Goal: Information Seeking & Learning: Learn about a topic

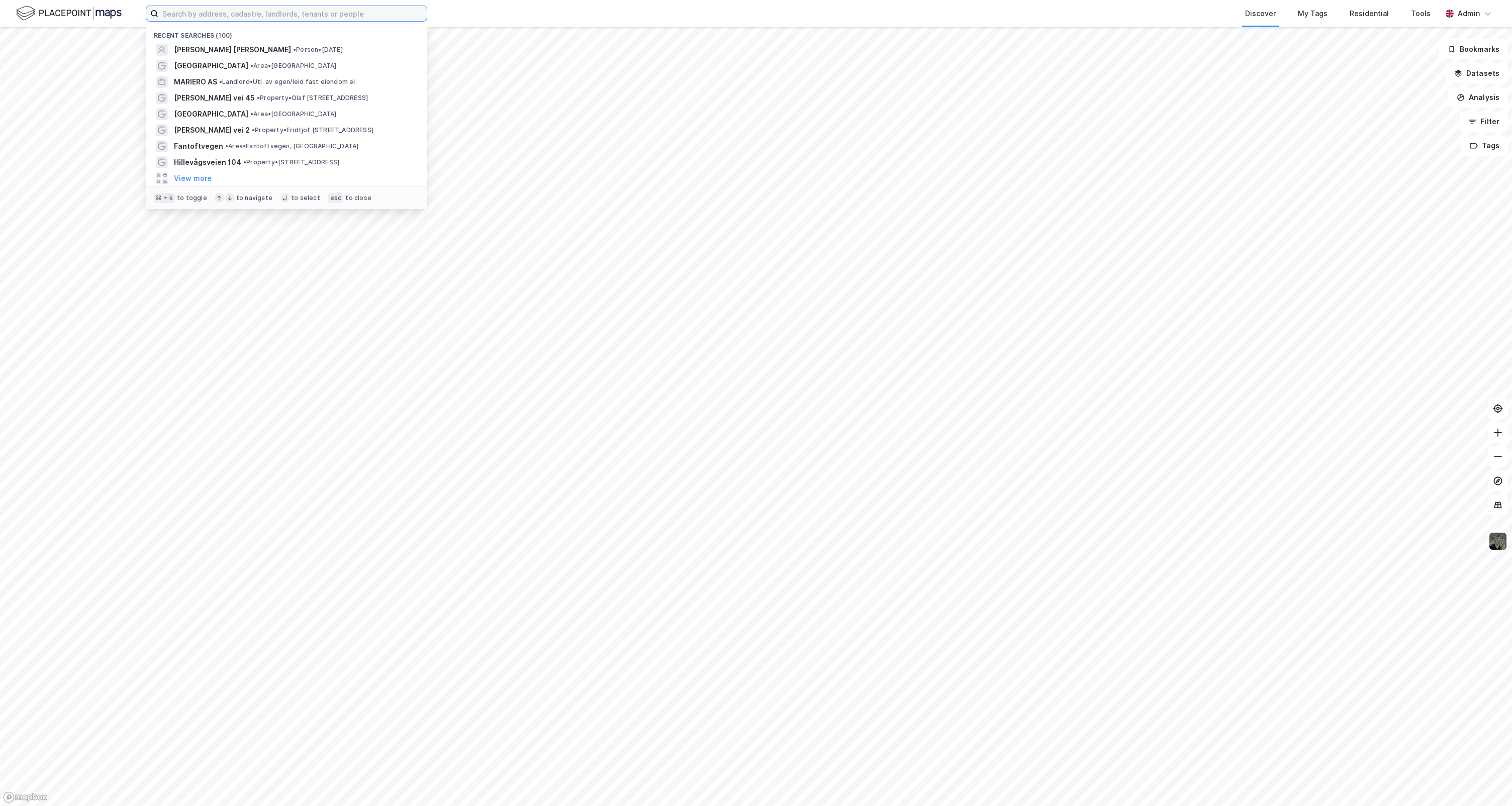
click at [347, 14] on input at bounding box center [292, 14] width 269 height 15
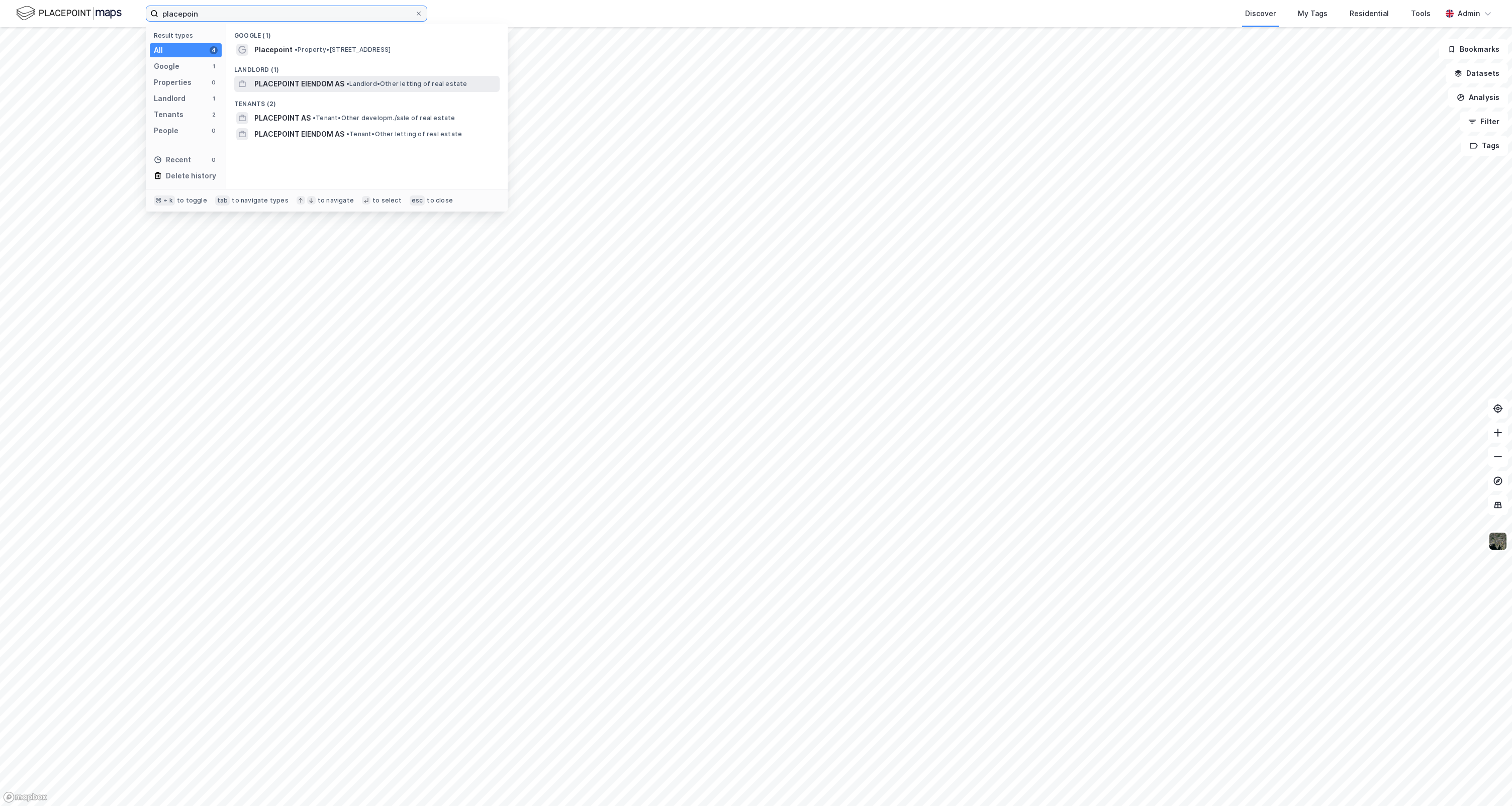
type input "placepoin"
click at [292, 87] on span "PLACEPOINT EIENDOM AS" at bounding box center [299, 84] width 90 height 12
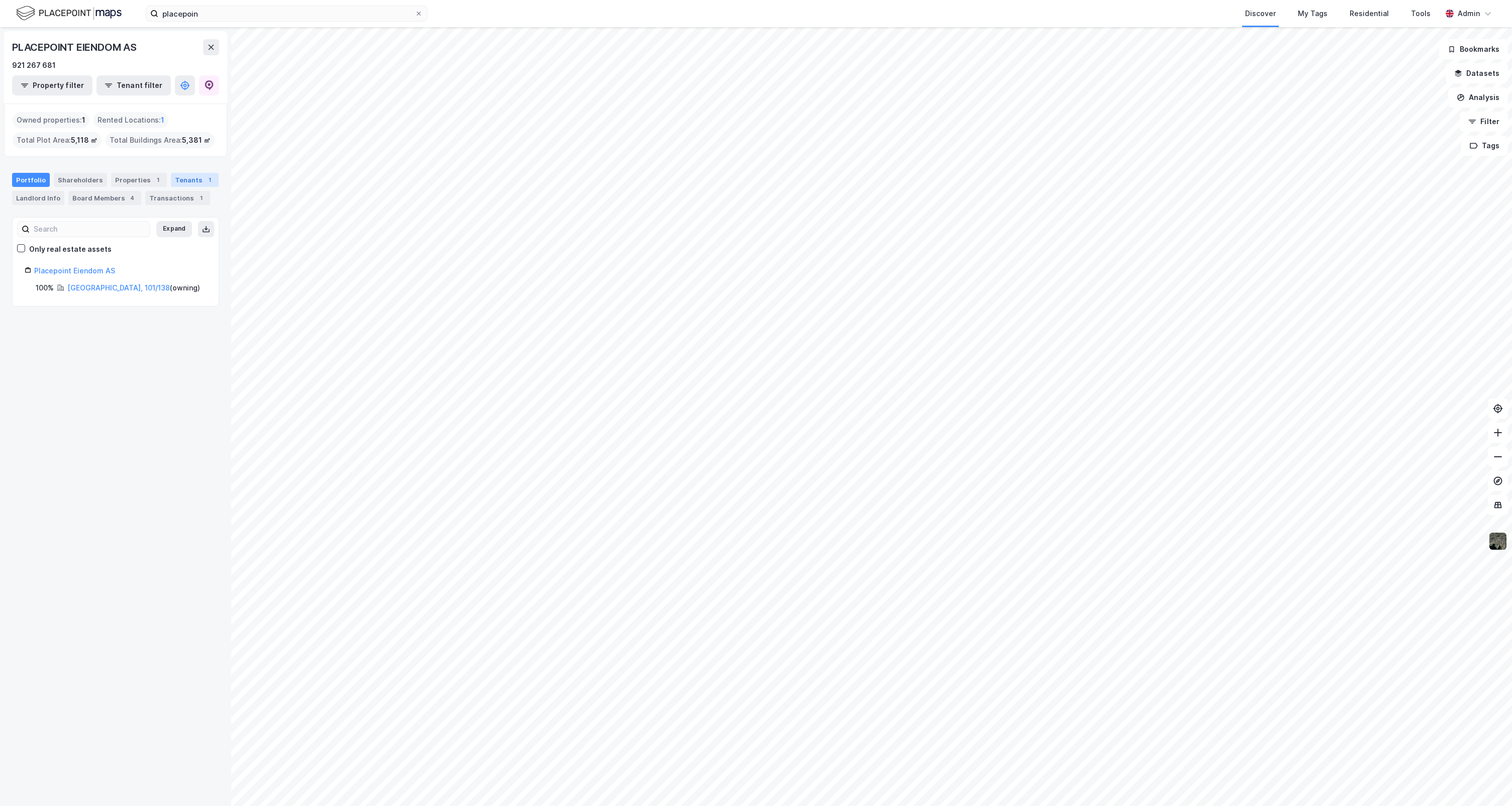
click at [171, 177] on div "Tenants 1" at bounding box center [194, 180] width 47 height 14
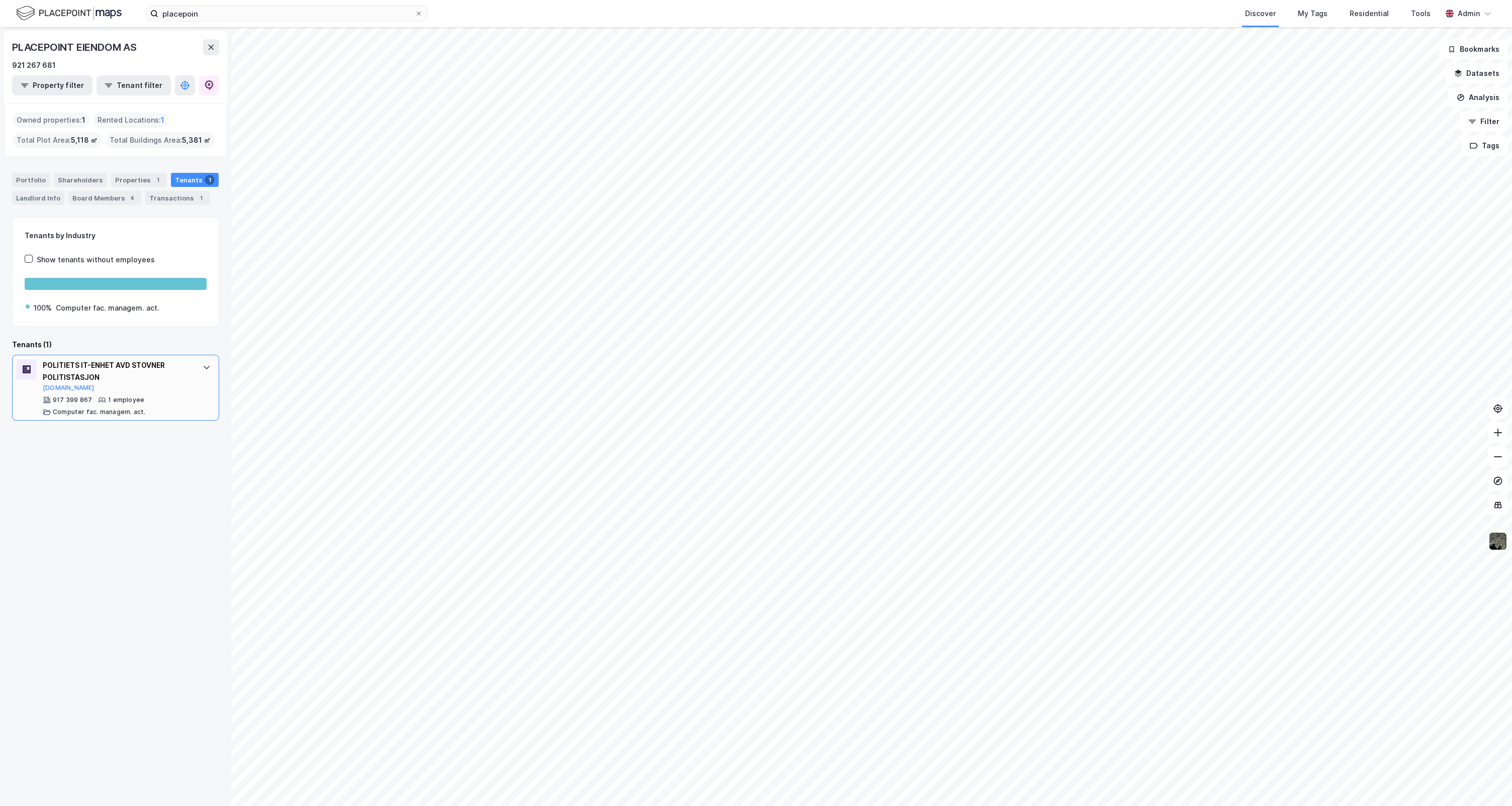
click at [63, 357] on div "POLITIETS IT-ENHET AVD STOVNER POLITISTASJON [DOMAIN_NAME] 917 399 867 1 employ…" at bounding box center [115, 388] width 207 height 66
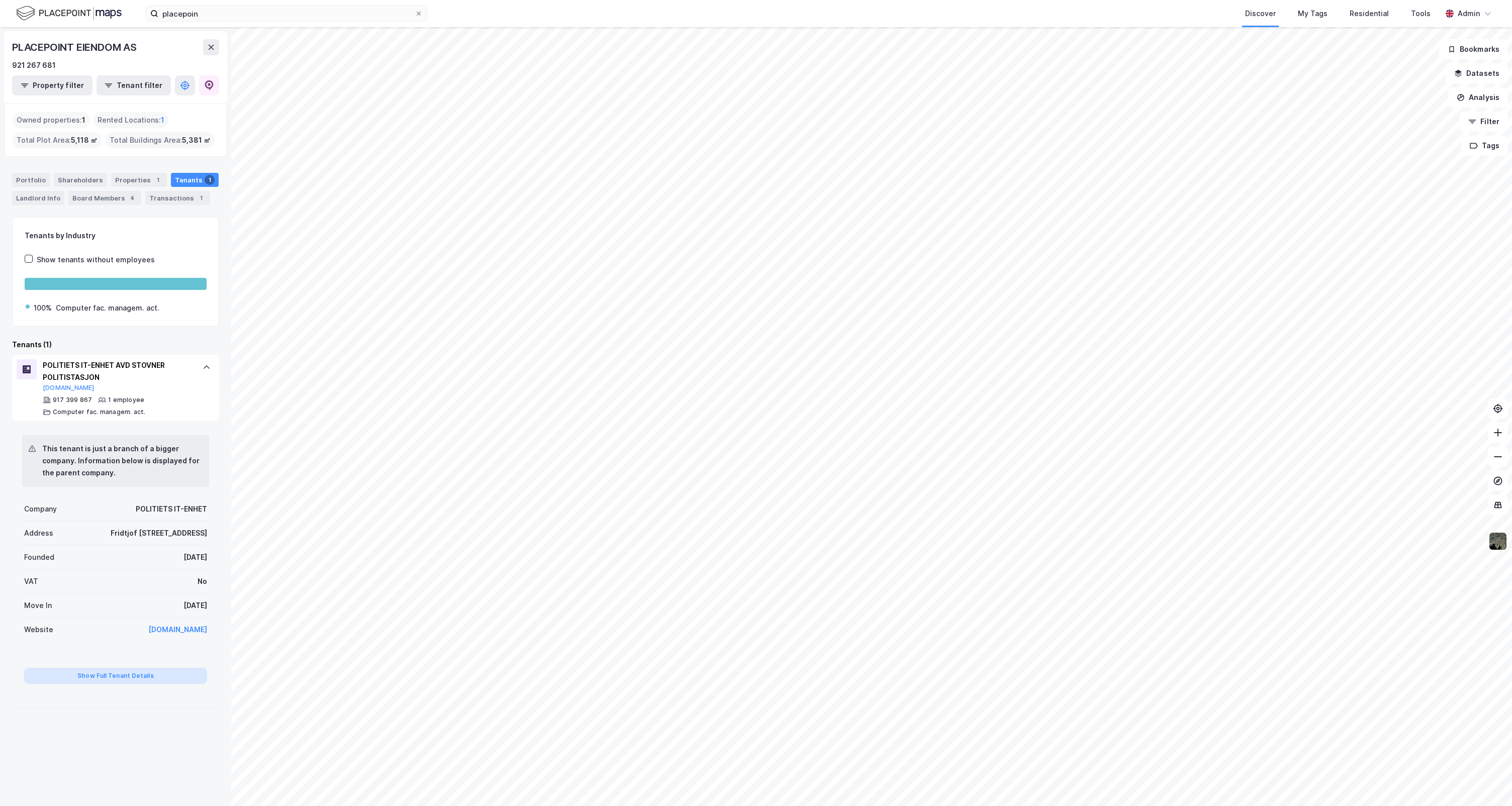
click at [124, 678] on button "Show Full Tenant Details" at bounding box center [116, 675] width 183 height 16
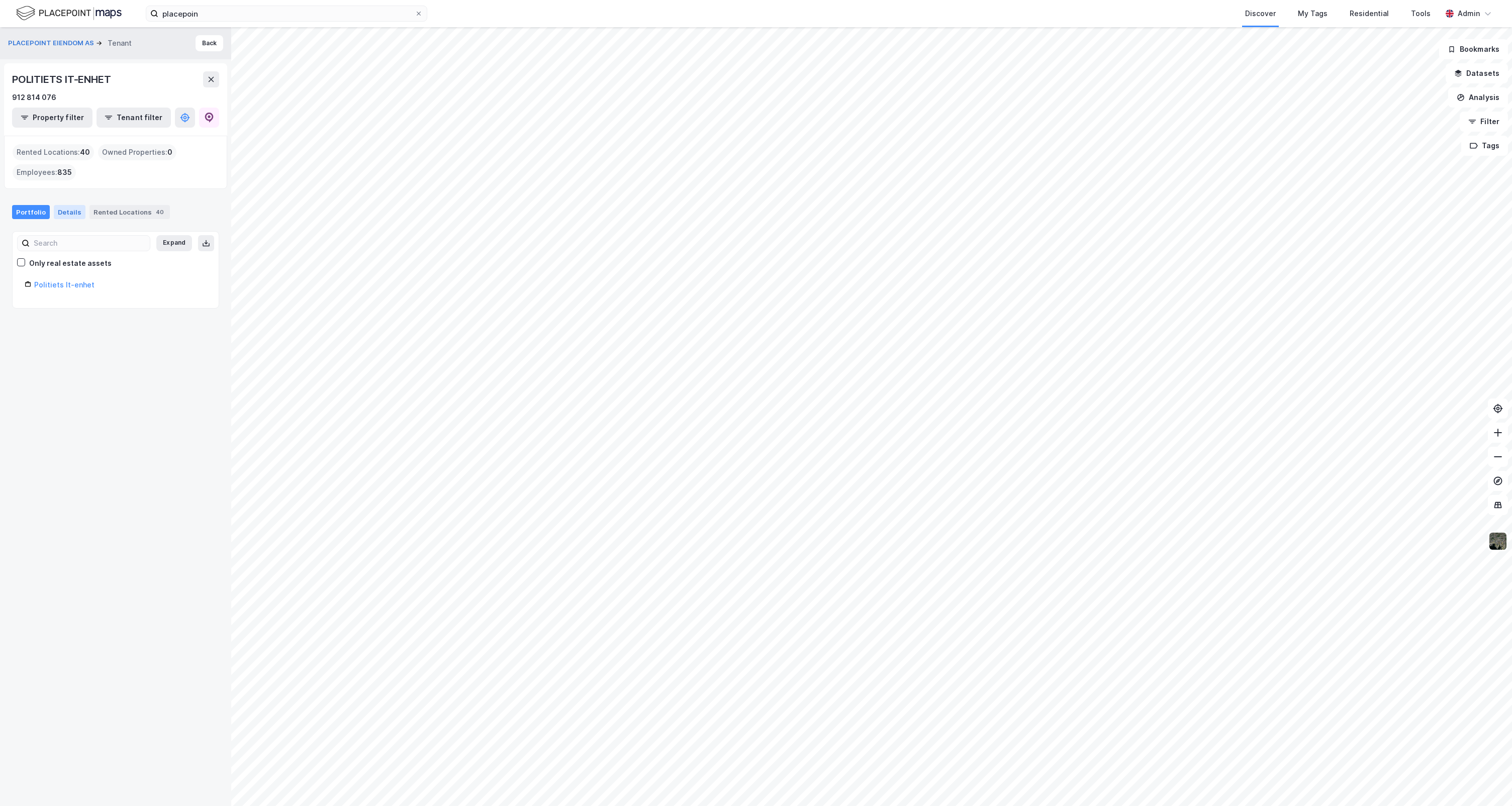
click at [64, 209] on div "Details" at bounding box center [69, 212] width 31 height 14
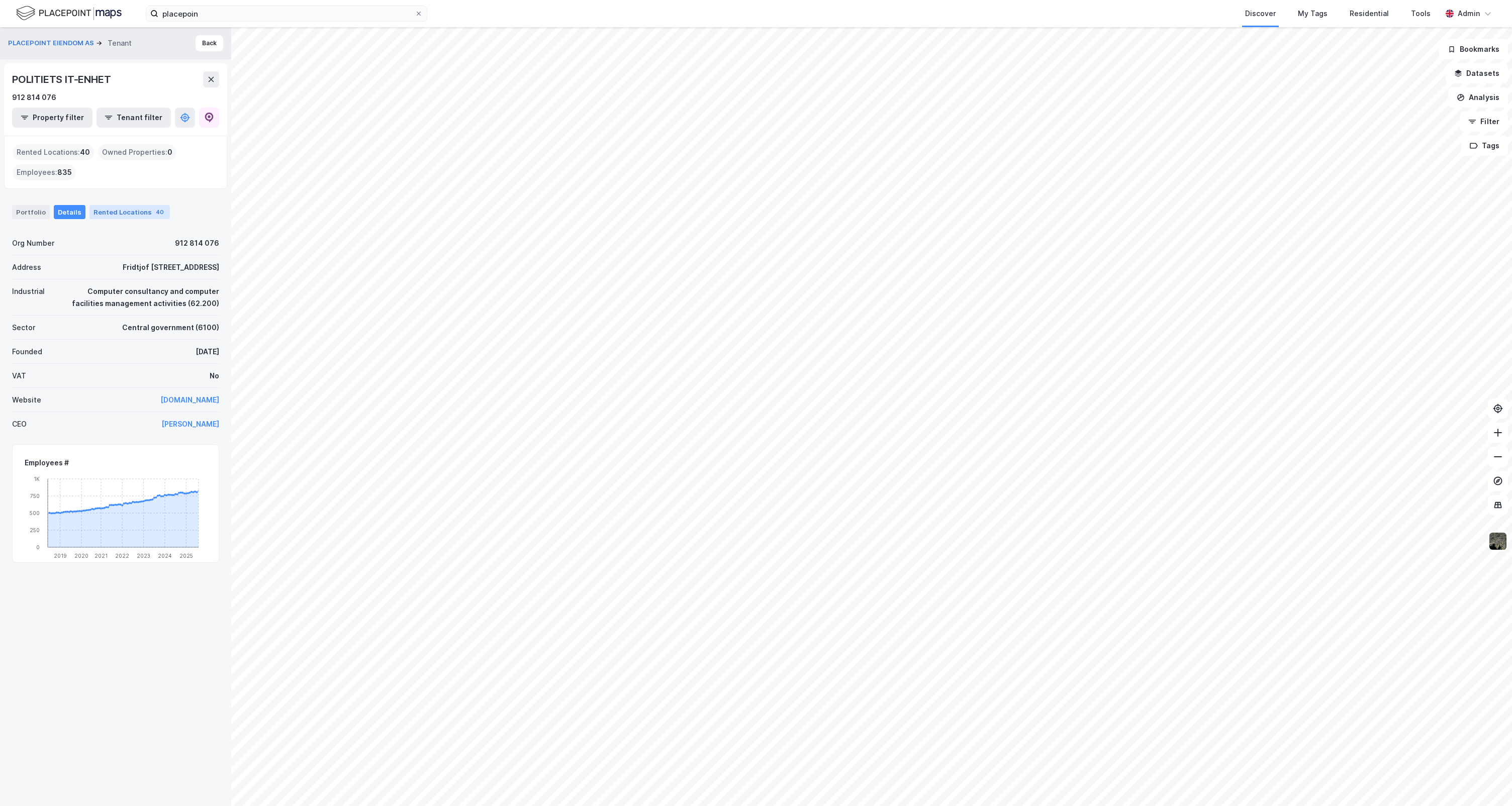
click at [116, 206] on div "Rented Locations 40" at bounding box center [129, 212] width 80 height 14
